Goal: Task Accomplishment & Management: Manage account settings

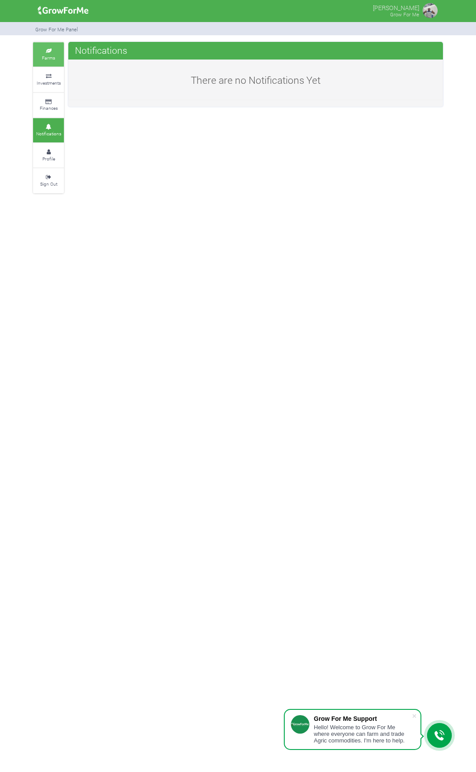
click at [49, 64] on link "Farms" at bounding box center [48, 54] width 31 height 24
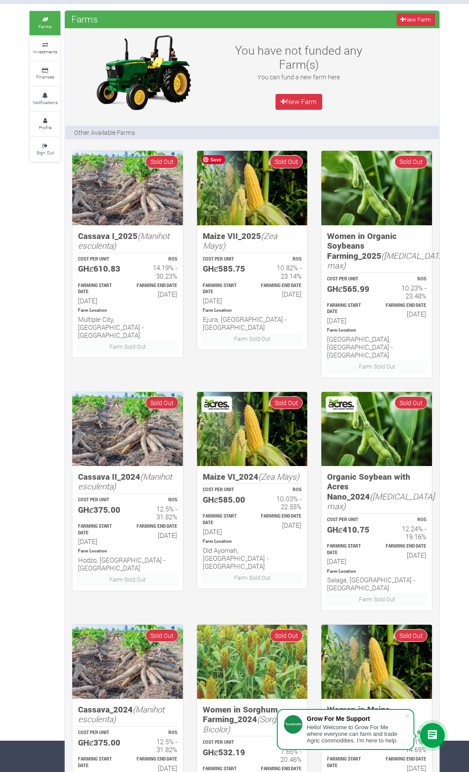
scroll to position [115, 0]
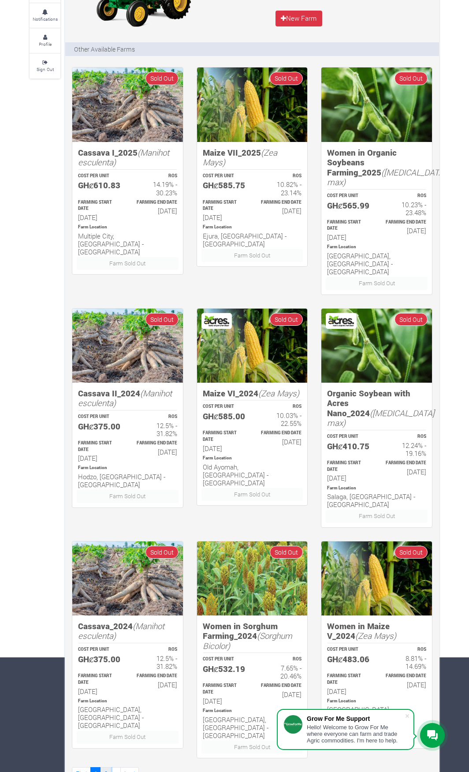
click at [108, 767] on link "2" at bounding box center [105, 773] width 11 height 13
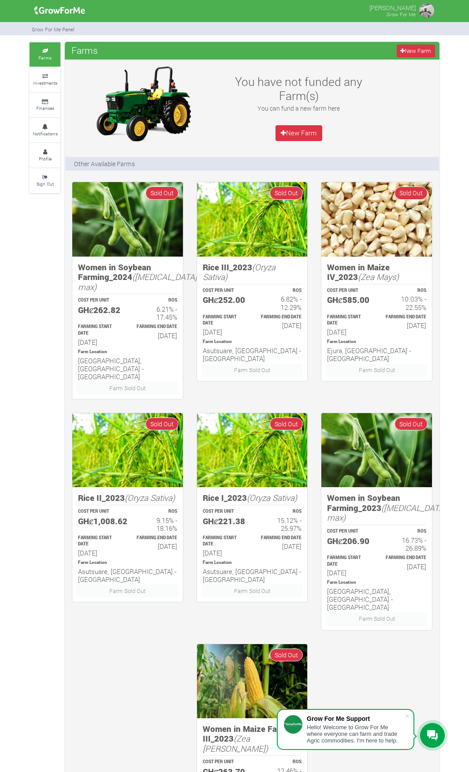
click at [40, 55] on small "Farms" at bounding box center [44, 58] width 13 height 6
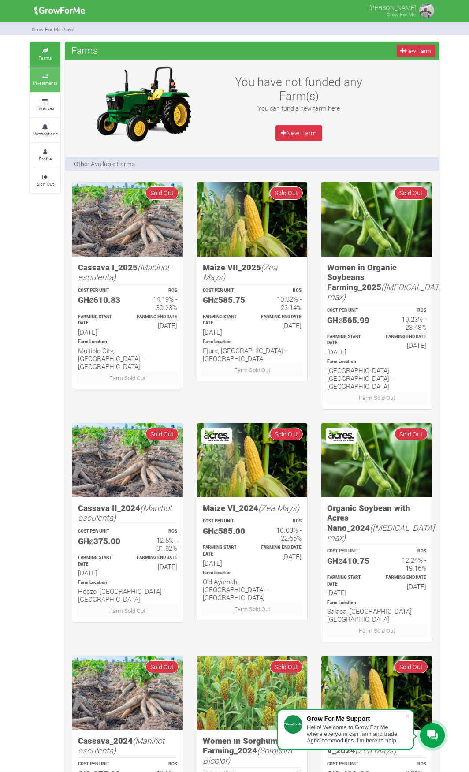
click at [48, 78] on link "Investments" at bounding box center [45, 79] width 31 height 24
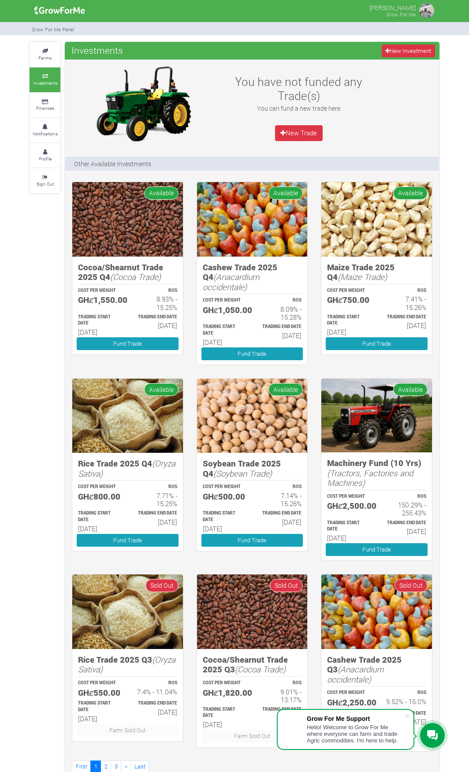
scroll to position [0, 0]
